Goal: Information Seeking & Learning: Understand process/instructions

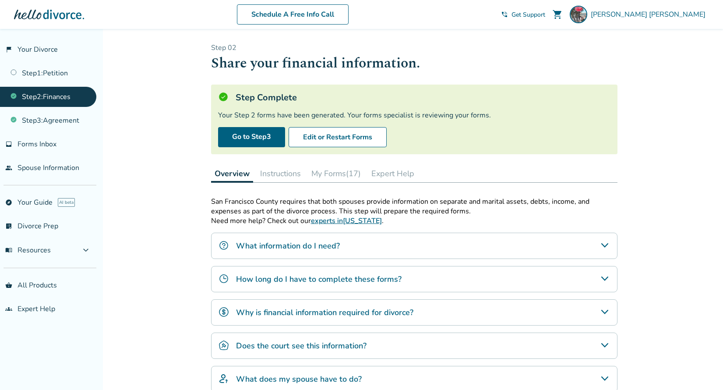
click at [456, 204] on p "San Francisco County requires that both spouses provide information on separate…" at bounding box center [414, 206] width 406 height 19
click at [82, 123] on link "Step 3 : Agreement" at bounding box center [48, 120] width 96 height 20
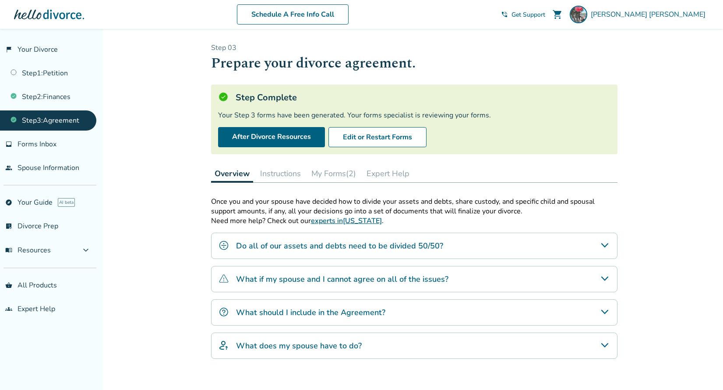
click at [297, 249] on h4 "Do all of our assets and debts need to be divided 50/50?" at bounding box center [339, 245] width 207 height 11
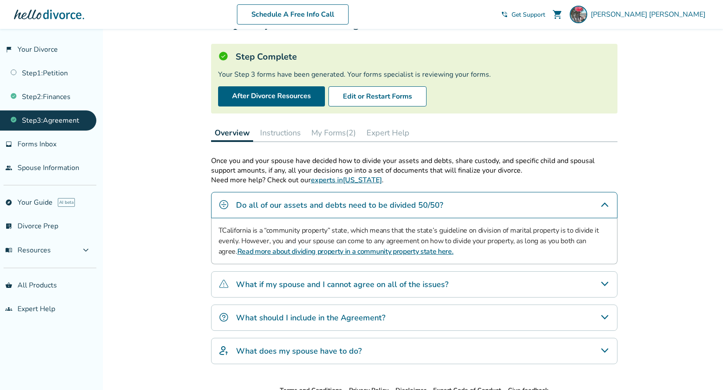
scroll to position [96, 0]
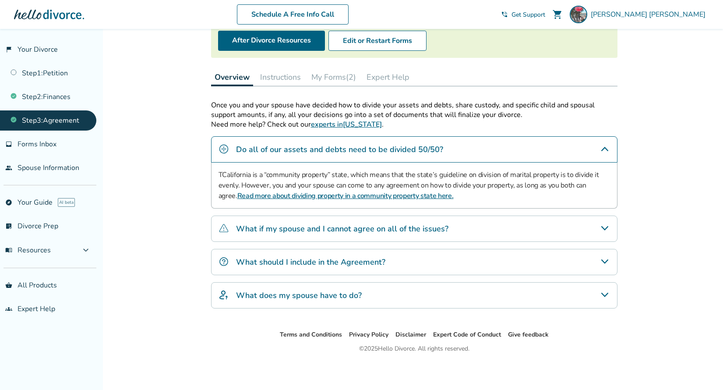
click at [298, 235] on div "What if my spouse and I cannot agree on all of the issues?" at bounding box center [414, 228] width 406 height 26
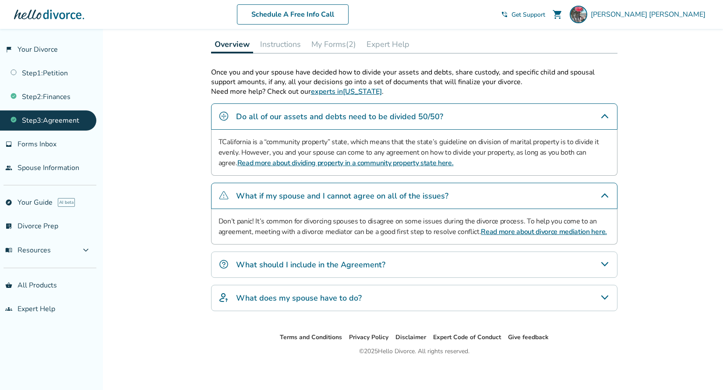
scroll to position [132, 0]
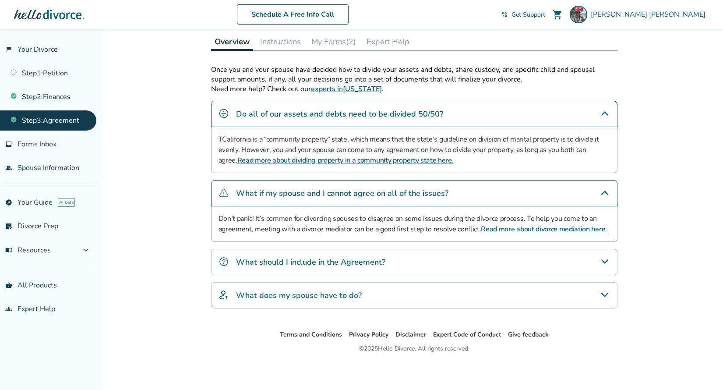
click at [286, 267] on div "What should I include in the Agreement?" at bounding box center [414, 262] width 406 height 26
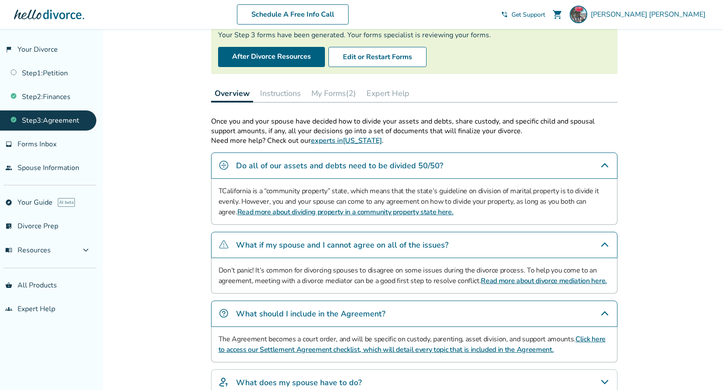
scroll to position [0, 0]
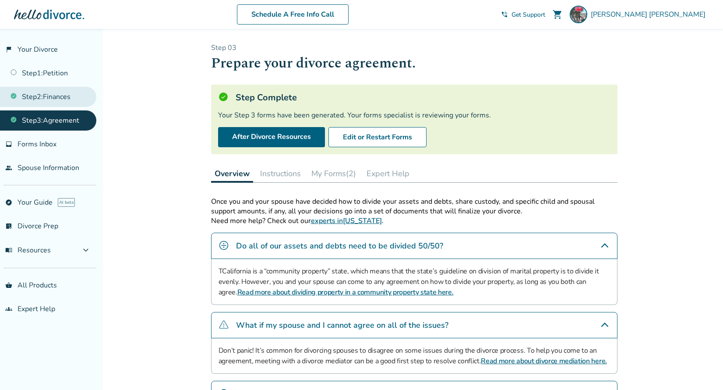
click at [53, 101] on link "Step 2 : Finances" at bounding box center [48, 97] width 96 height 20
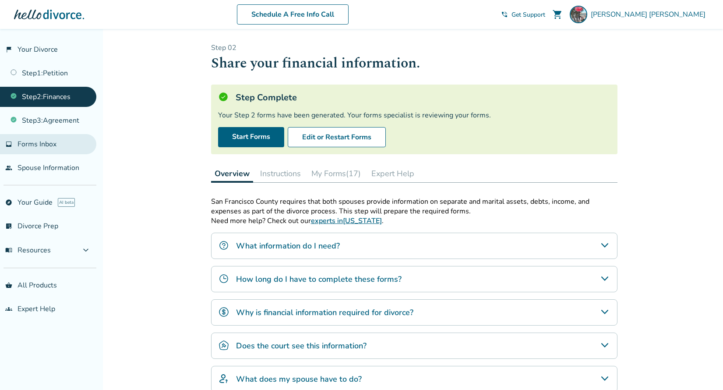
click at [64, 141] on link "inbox Forms Inbox" at bounding box center [48, 144] width 96 height 20
